Goal: Find specific page/section: Find specific page/section

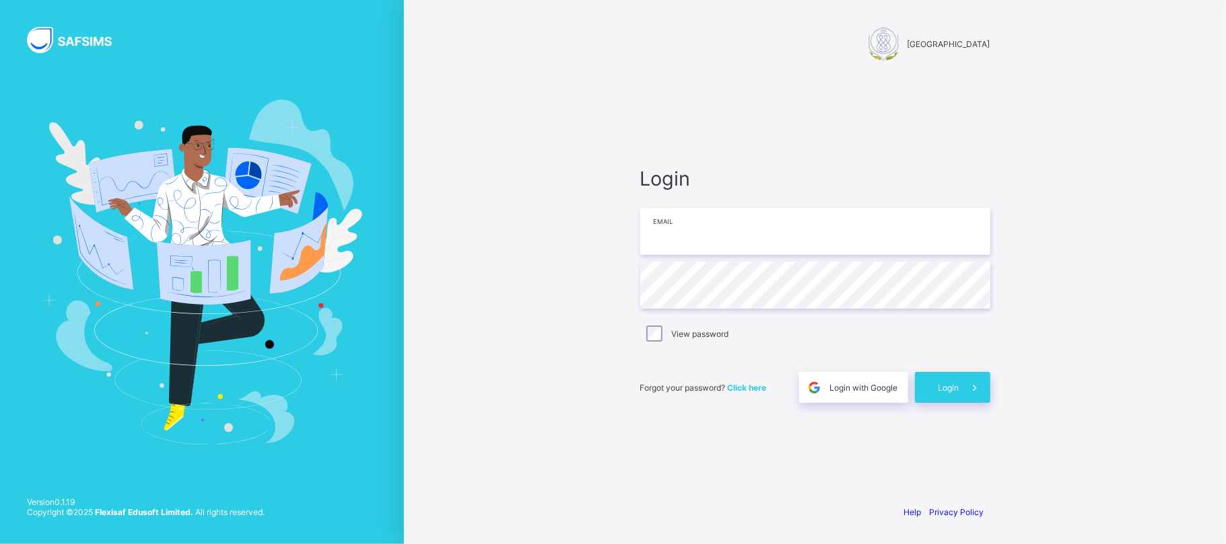
click at [771, 224] on input "email" at bounding box center [815, 231] width 350 height 47
type input "**********"
click at [948, 383] on span "Login" at bounding box center [948, 388] width 21 height 10
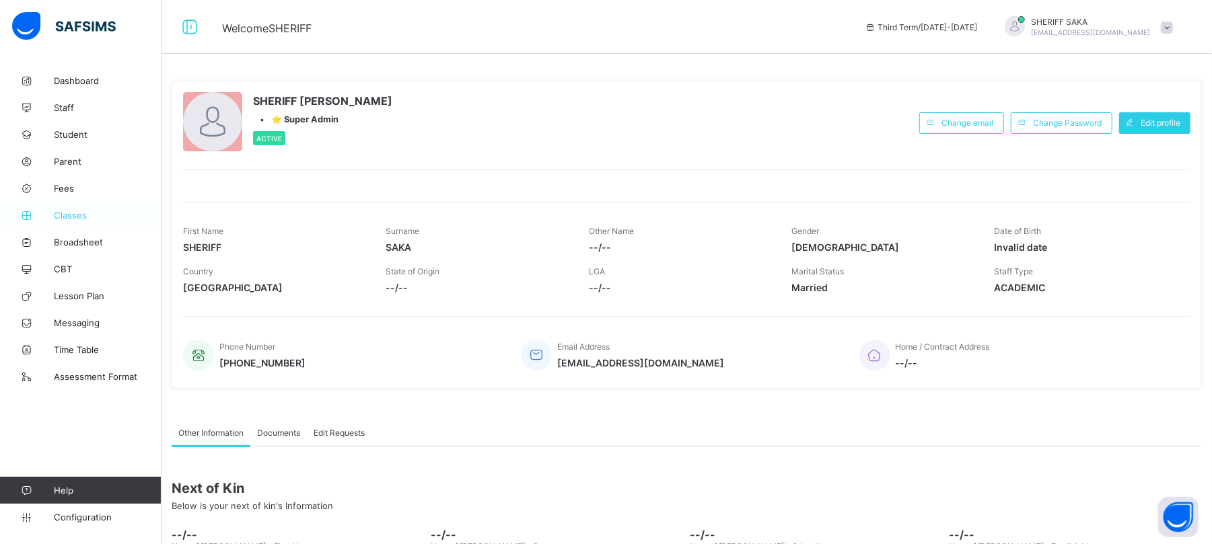
click at [67, 213] on span "Classes" at bounding box center [108, 215] width 108 height 11
